Goal: Find specific page/section

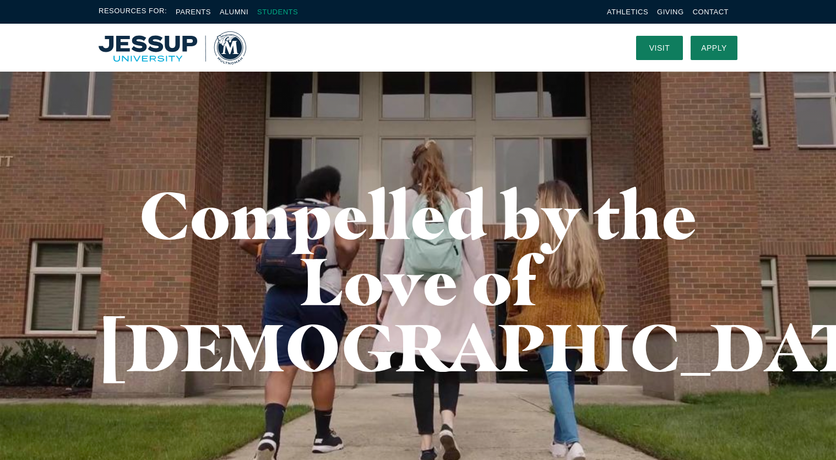
click at [279, 13] on link "Students" at bounding box center [277, 12] width 41 height 8
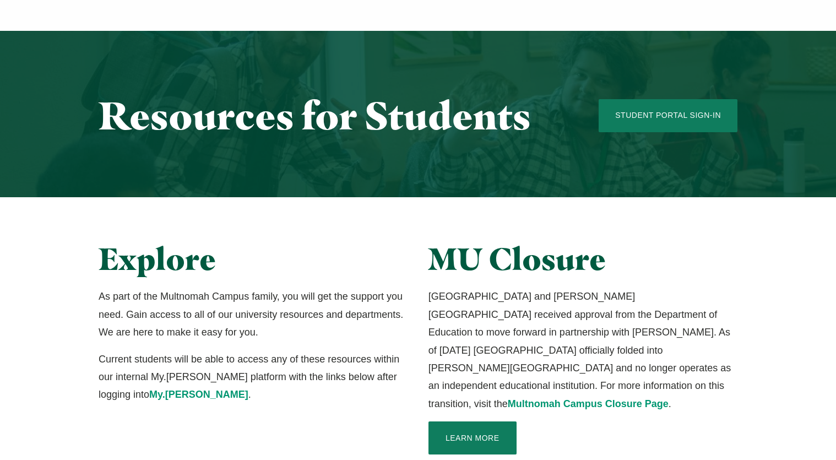
scroll to position [110, 0]
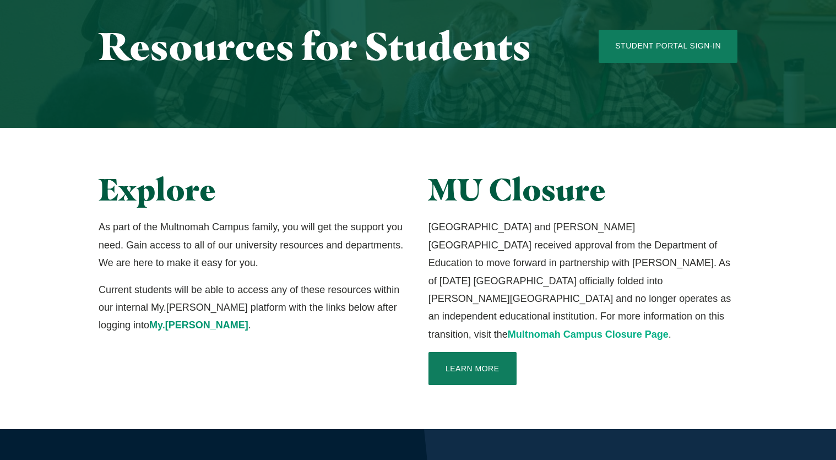
click at [560, 329] on link "Multnomah Campus Closure Page" at bounding box center [588, 334] width 161 height 11
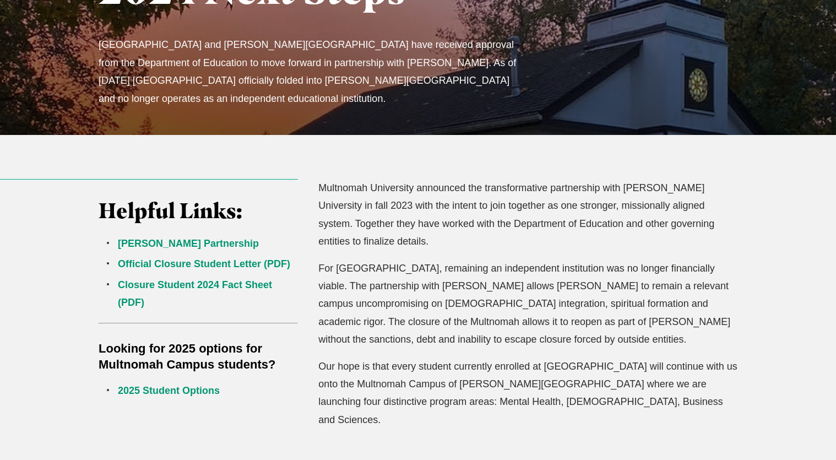
scroll to position [220, 0]
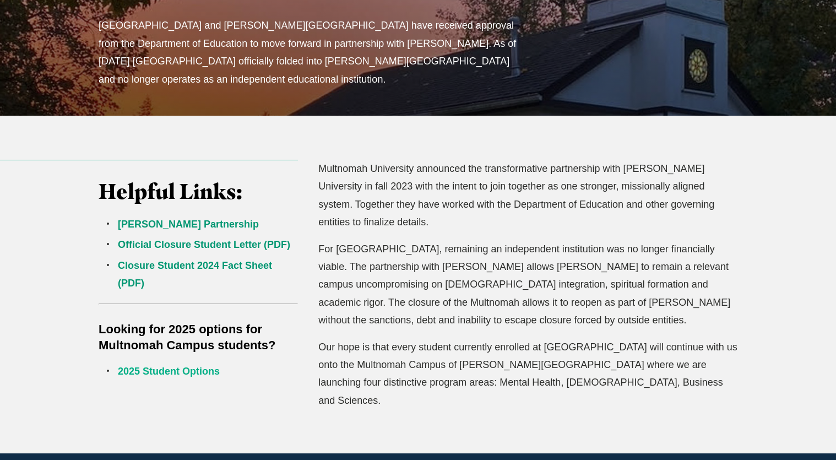
click at [202, 374] on link "2025 Student Options" at bounding box center [169, 371] width 102 height 11
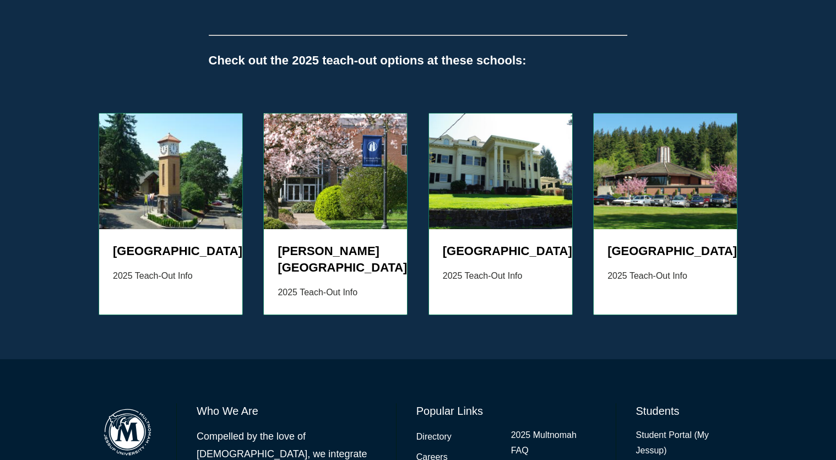
scroll to position [1267, 0]
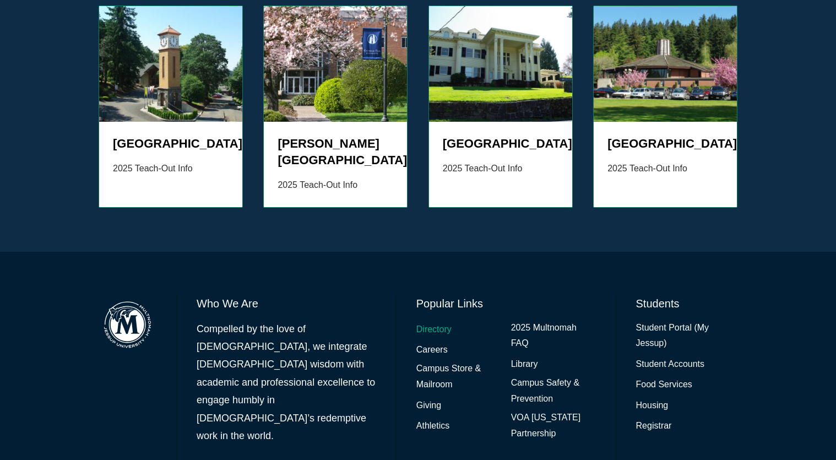
click at [440, 322] on link "Directory" at bounding box center [433, 330] width 35 height 16
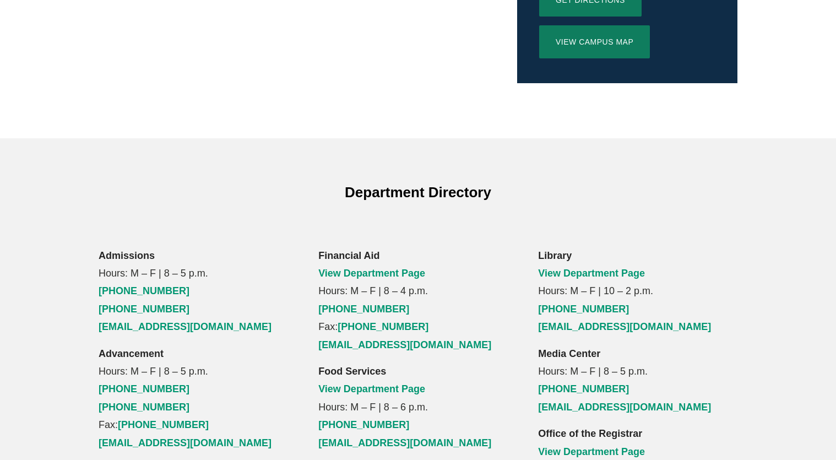
scroll to position [606, 0]
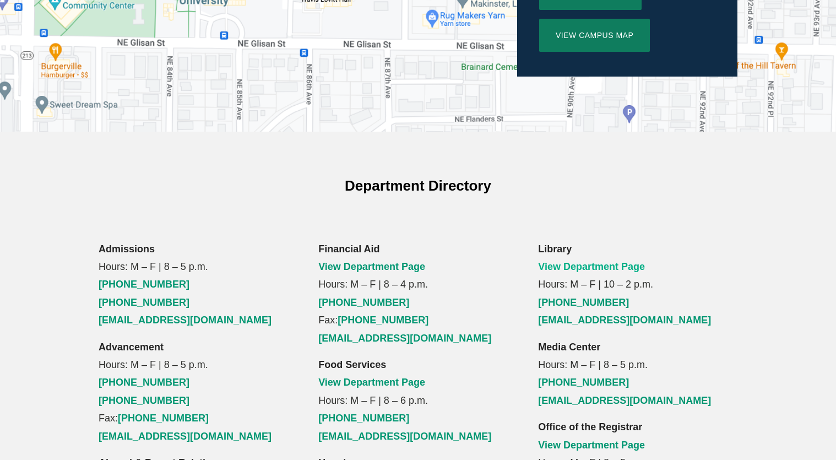
click at [604, 261] on link "View Department Page" at bounding box center [591, 266] width 107 height 11
